Goal: Transaction & Acquisition: Purchase product/service

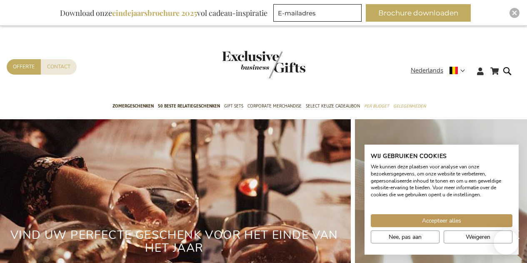
click at [418, 223] on button "Accepteer alles" at bounding box center [442, 220] width 142 height 13
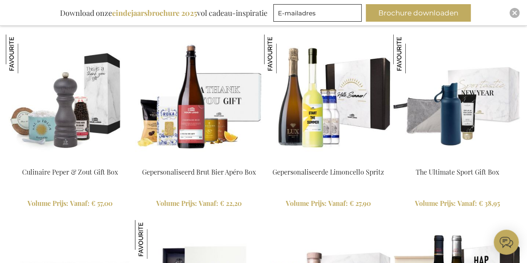
scroll to position [1392, 0]
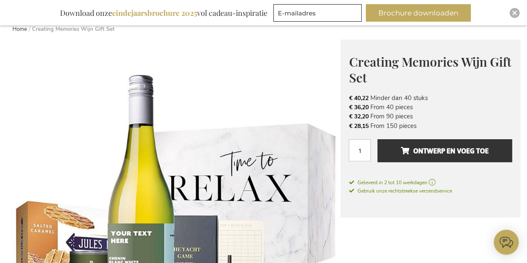
scroll to position [83, 0]
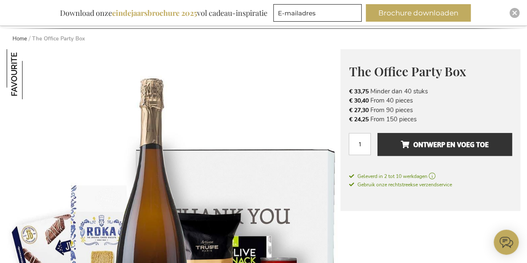
scroll to position [88, 0]
